Goal: Information Seeking & Learning: Learn about a topic

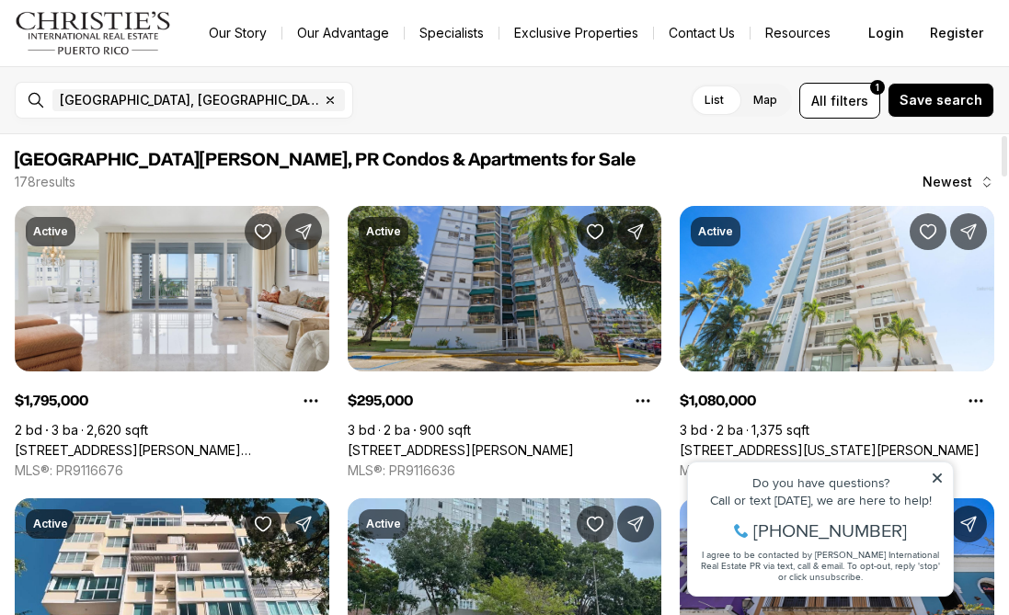
click at [516, 442] on link "[STREET_ADDRESS][PERSON_NAME]" at bounding box center [461, 450] width 226 height 17
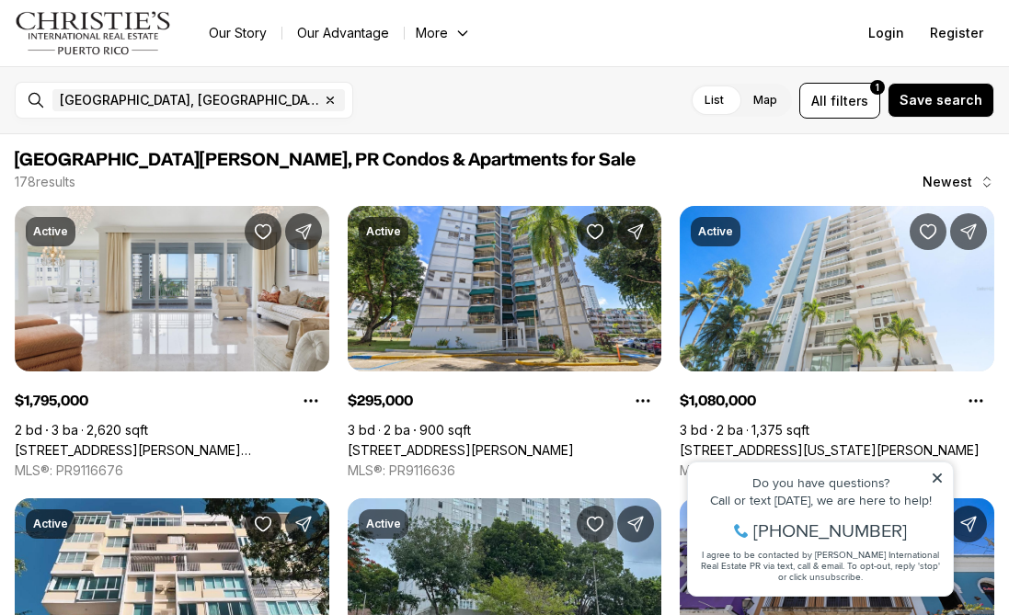
click at [936, 482] on icon at bounding box center [936, 478] width 13 height 13
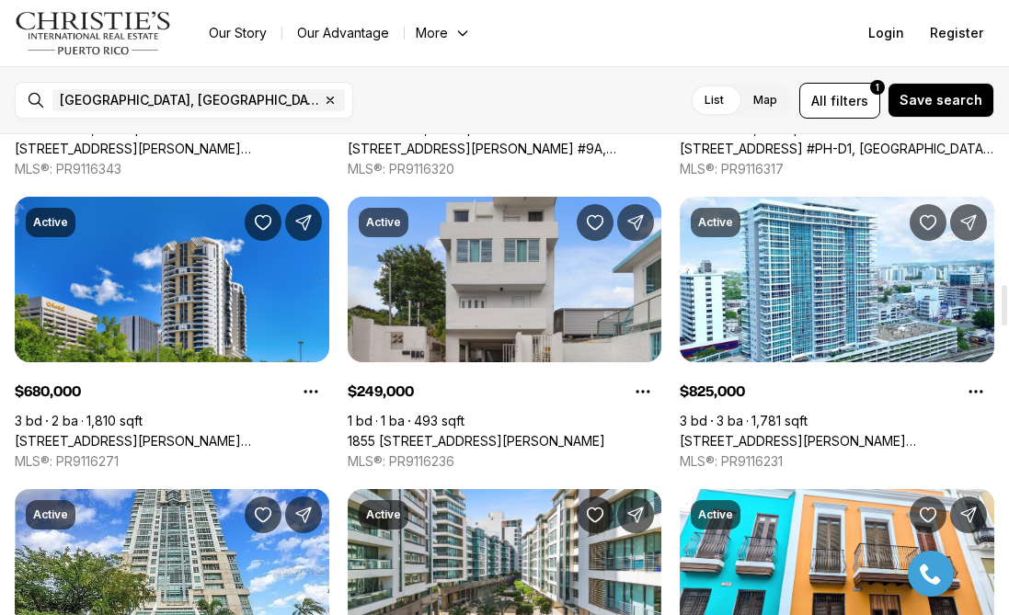
scroll to position [1771, 0]
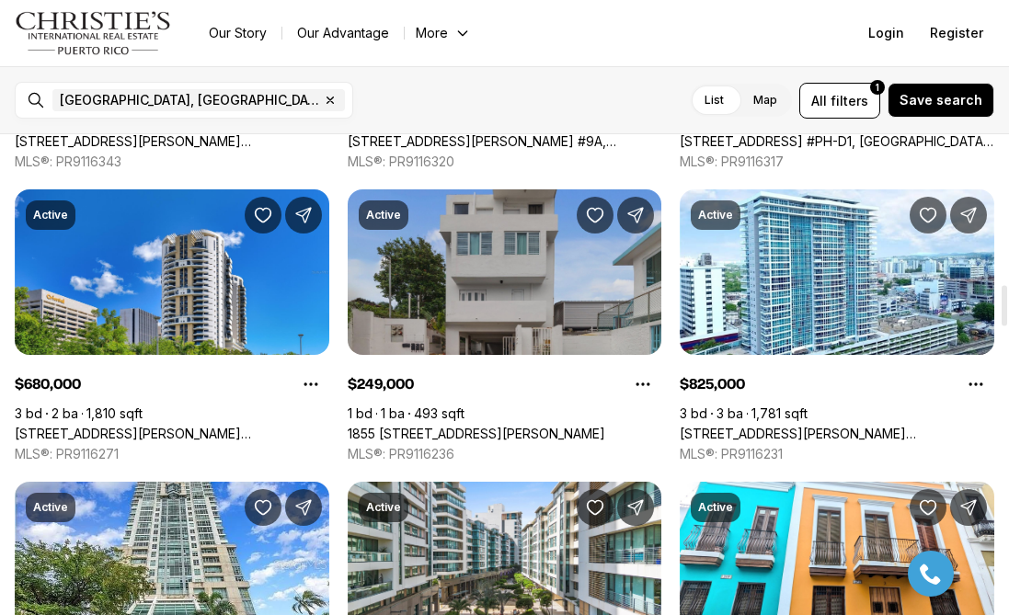
click at [584, 426] on link "1855 CALLE PABELLONES #A2, SAN JUAN PR, 00901" at bounding box center [476, 434] width 257 height 17
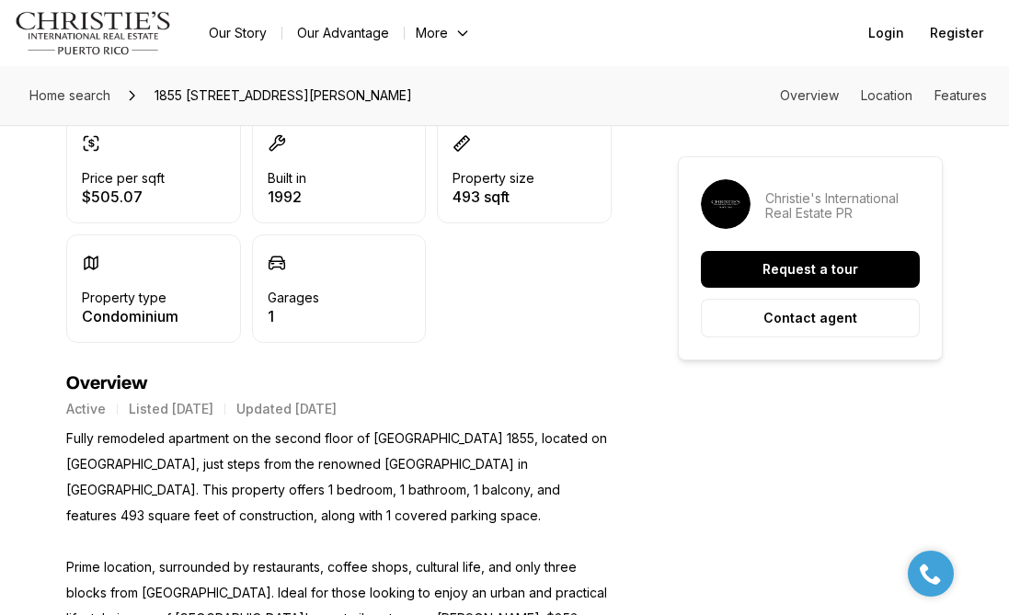
scroll to position [662, 0]
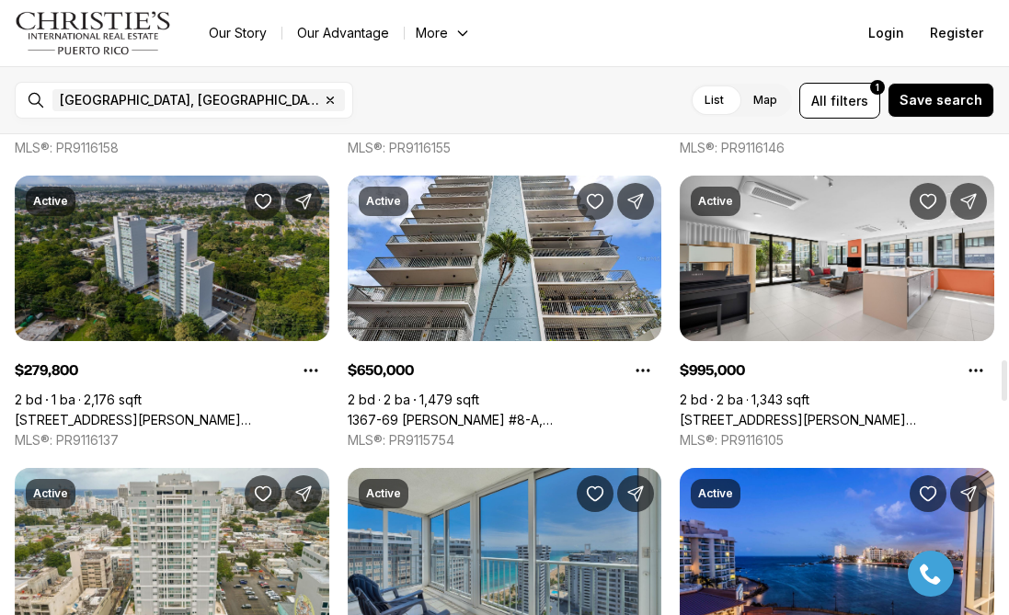
scroll to position [2652, 0]
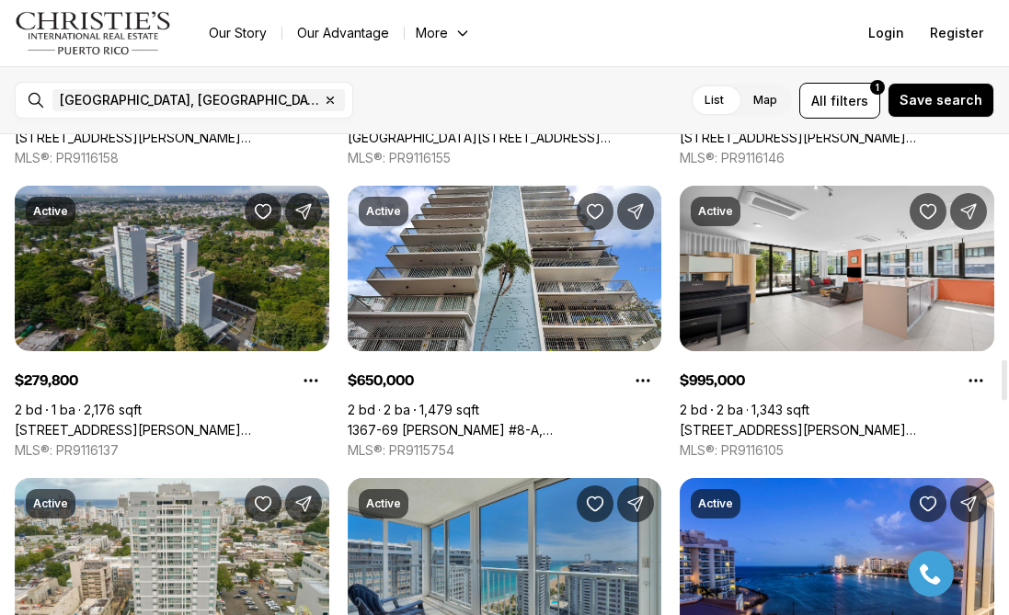
click at [216, 422] on link "[STREET_ADDRESS][PERSON_NAME] APARTMENTS #APT. B-1604, [GEOGRAPHIC_DATA][PERSON…" at bounding box center [172, 430] width 314 height 17
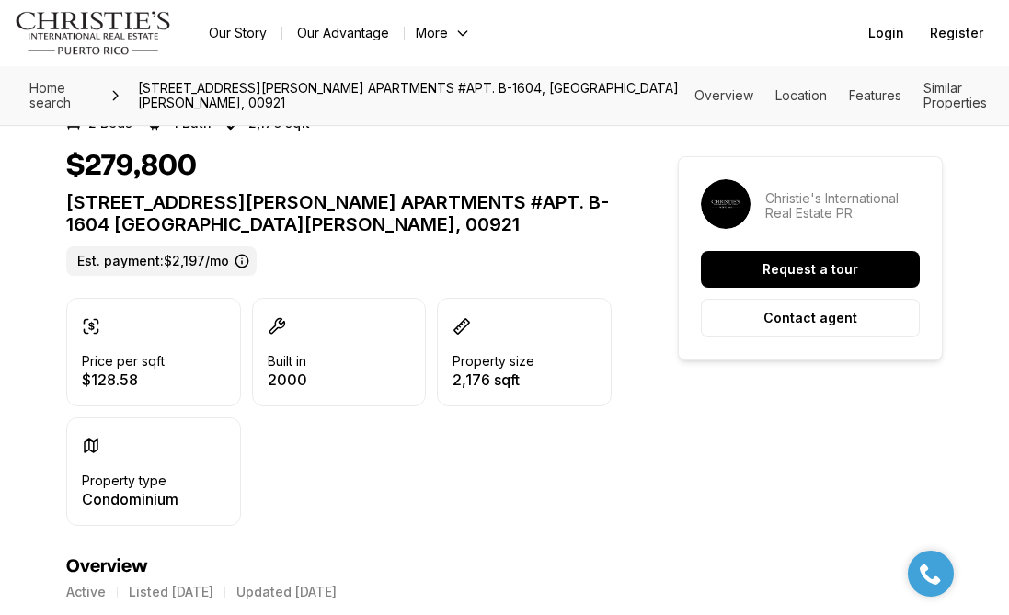
scroll to position [518, 0]
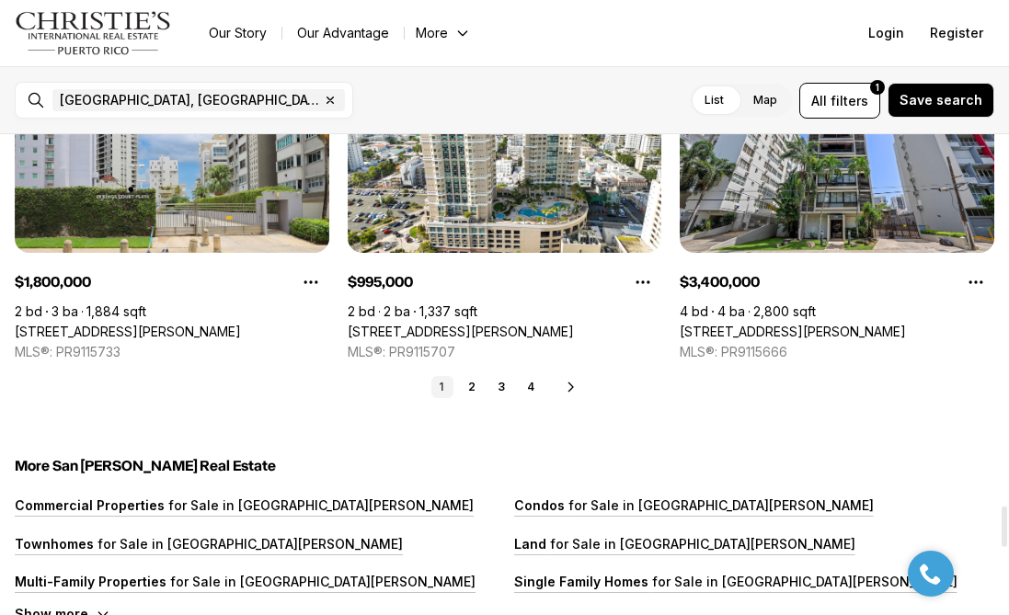
scroll to position [4574, 0]
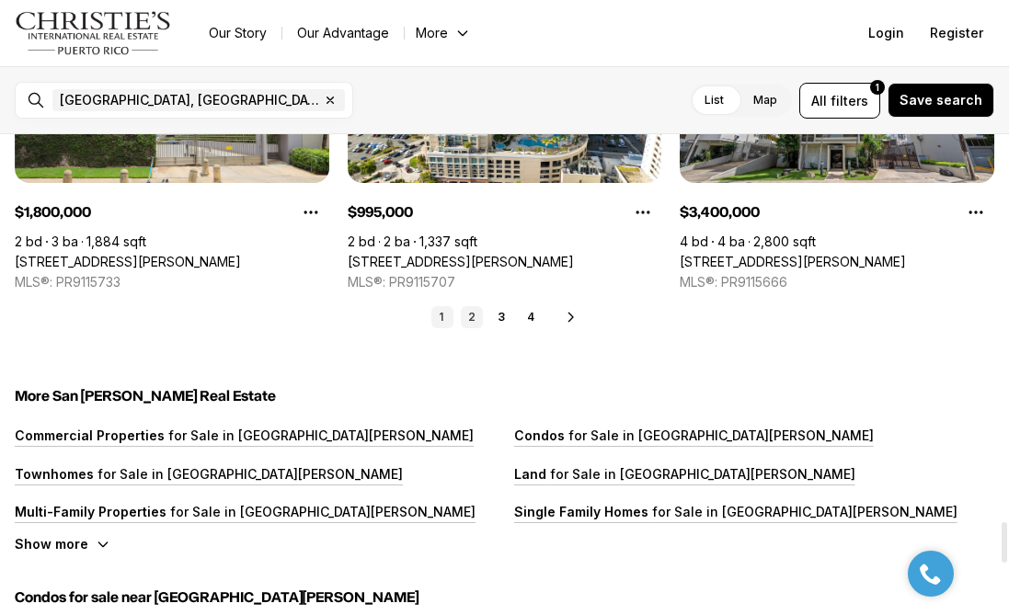
click at [470, 315] on link "2" at bounding box center [472, 317] width 22 height 22
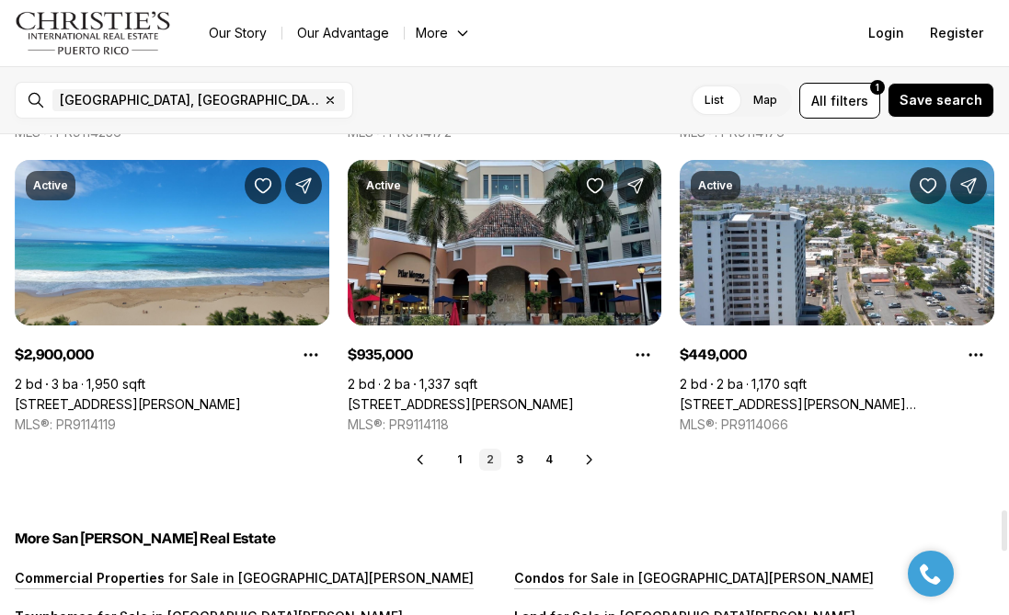
scroll to position [4438, 0]
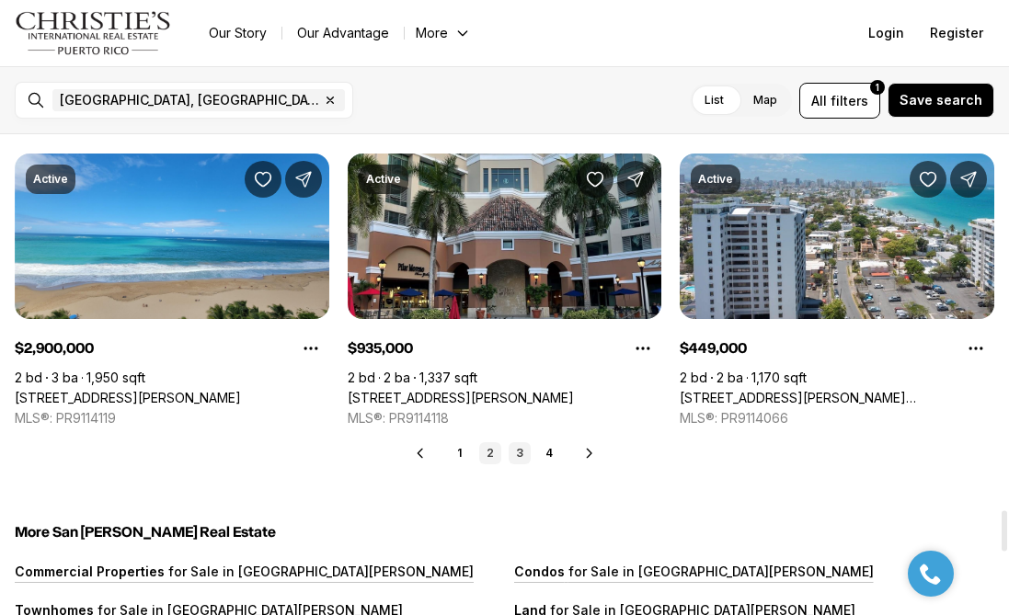
click at [515, 448] on link "3" at bounding box center [519, 453] width 22 height 22
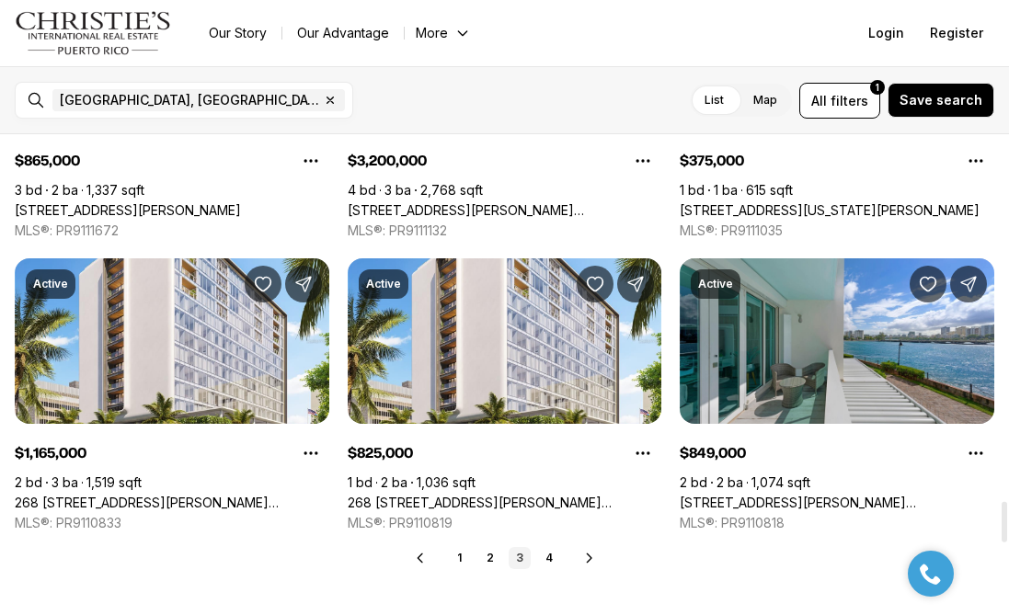
scroll to position [4313, 0]
